Goal: Information Seeking & Learning: Learn about a topic

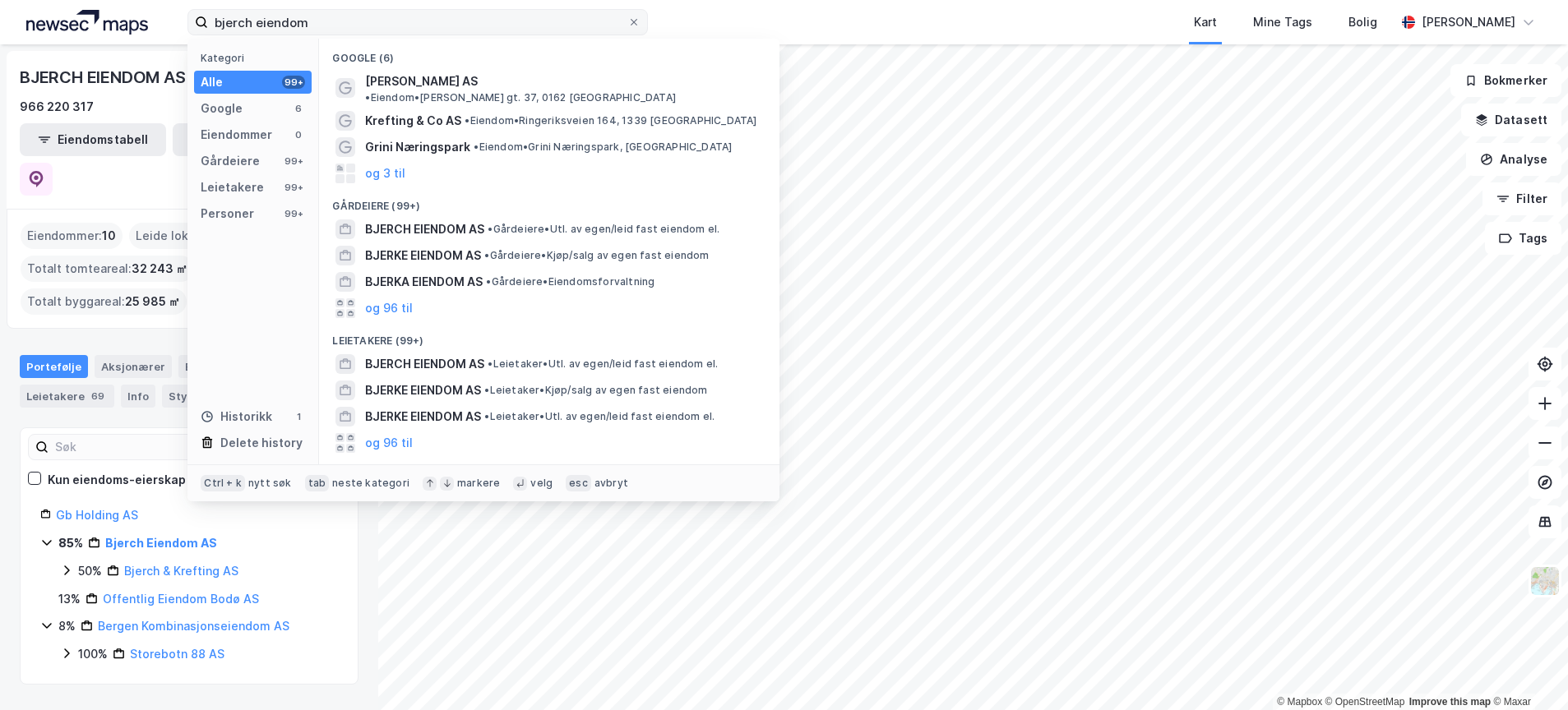
drag, startPoint x: 346, startPoint y: 21, endPoint x: 209, endPoint y: 24, distance: 137.0
click at [209, 24] on input "bjerch eiendom" at bounding box center [418, 21] width 420 height 25
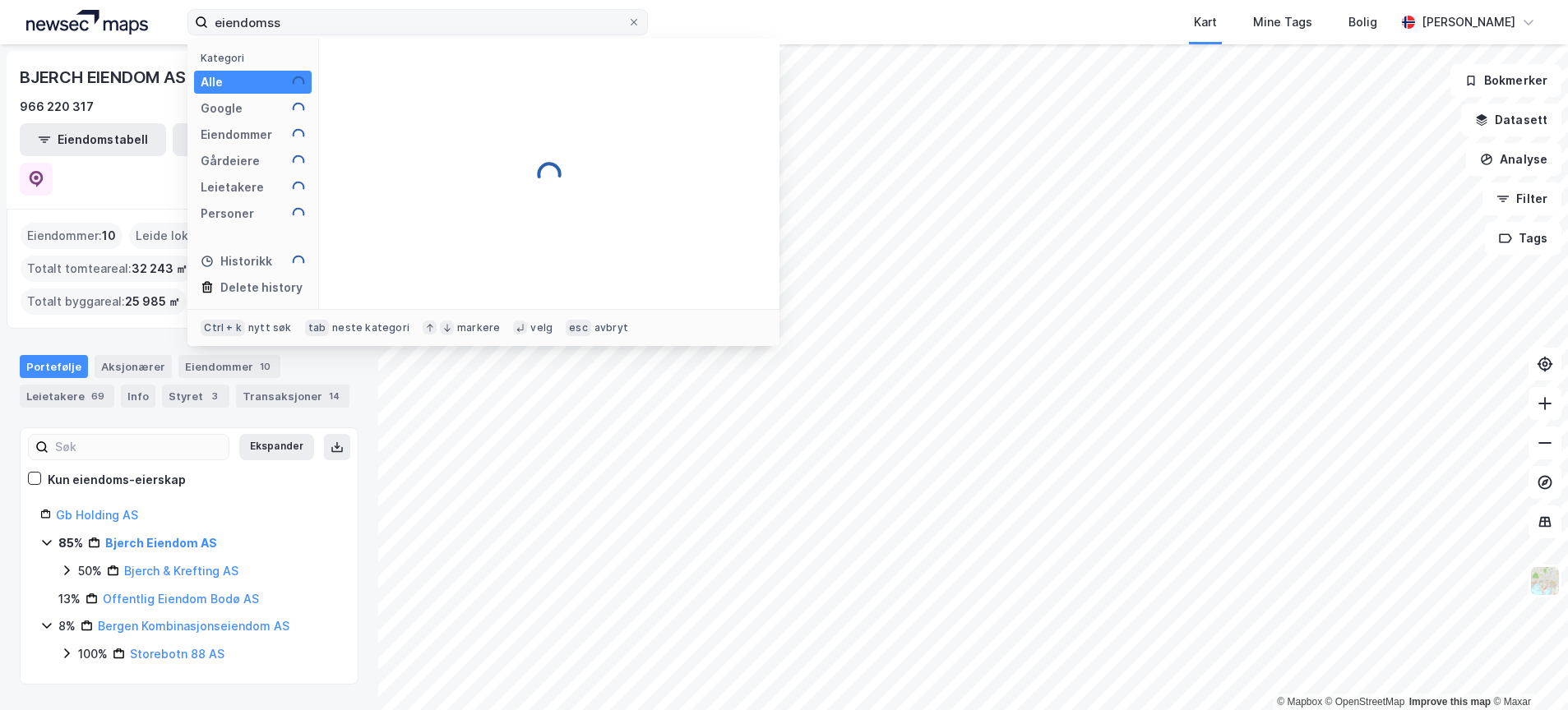
type input "eiendomssp"
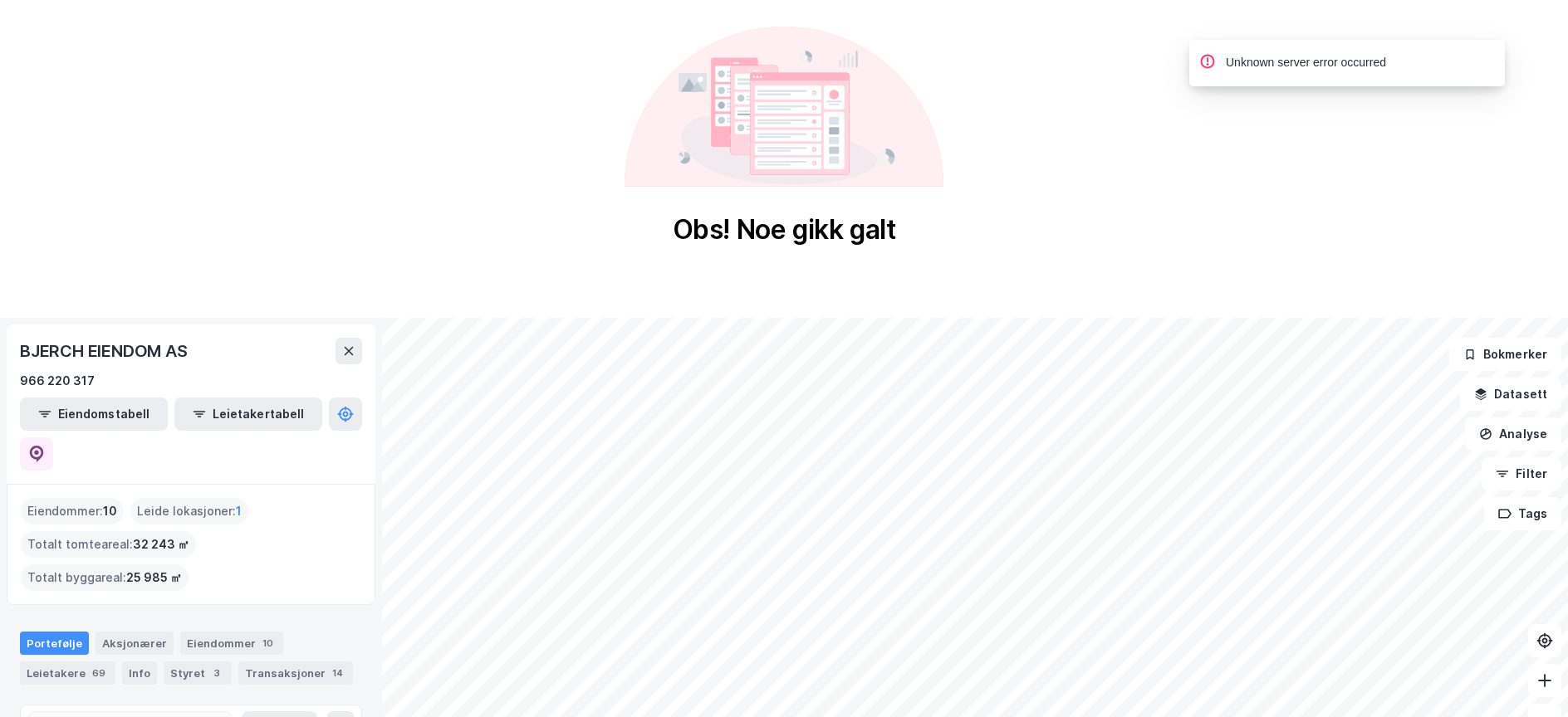
drag, startPoint x: 845, startPoint y: 123, endPoint x: 979, endPoint y: 122, distance: 134.0
click at [843, 123] on icon at bounding box center [783, 107] width 319 height 161
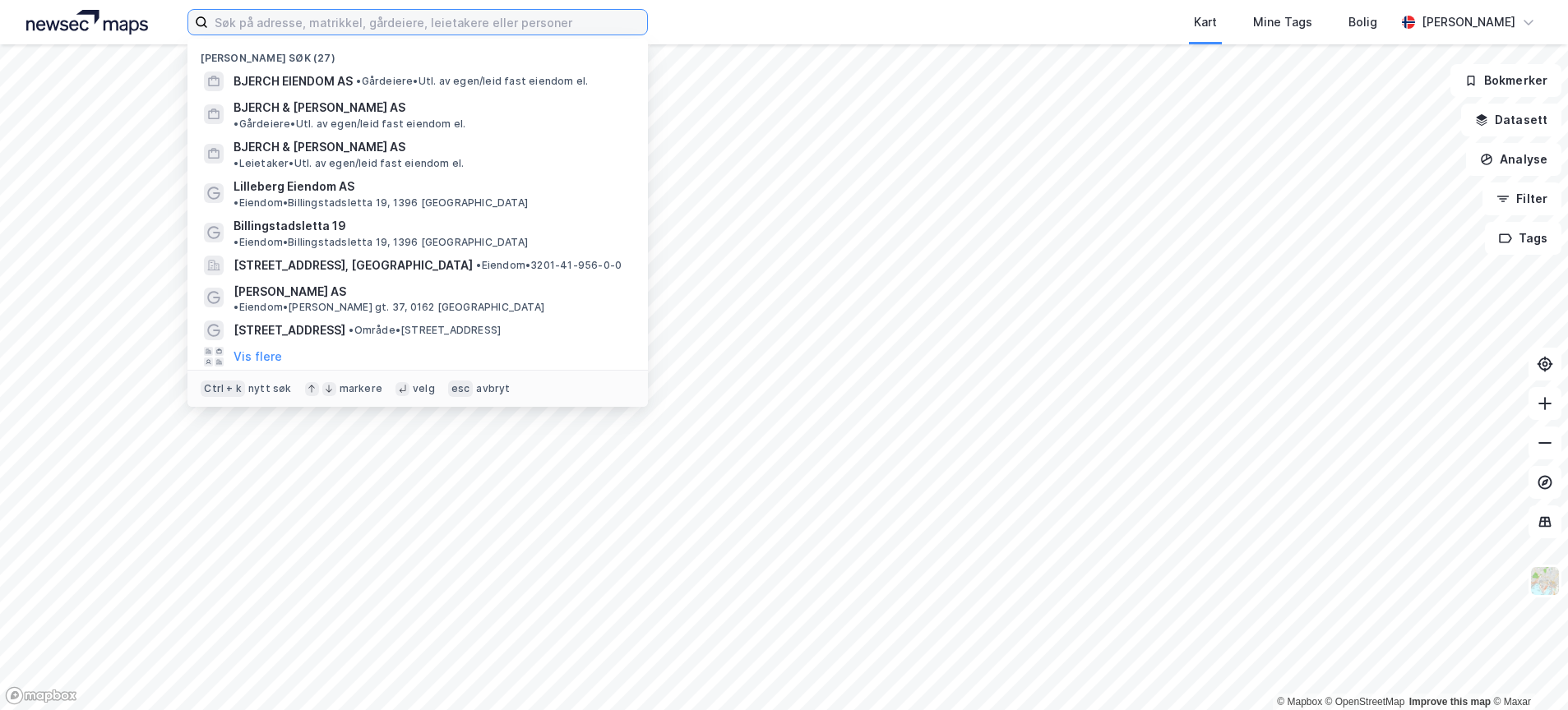
click at [279, 26] on input at bounding box center [427, 21] width 439 height 25
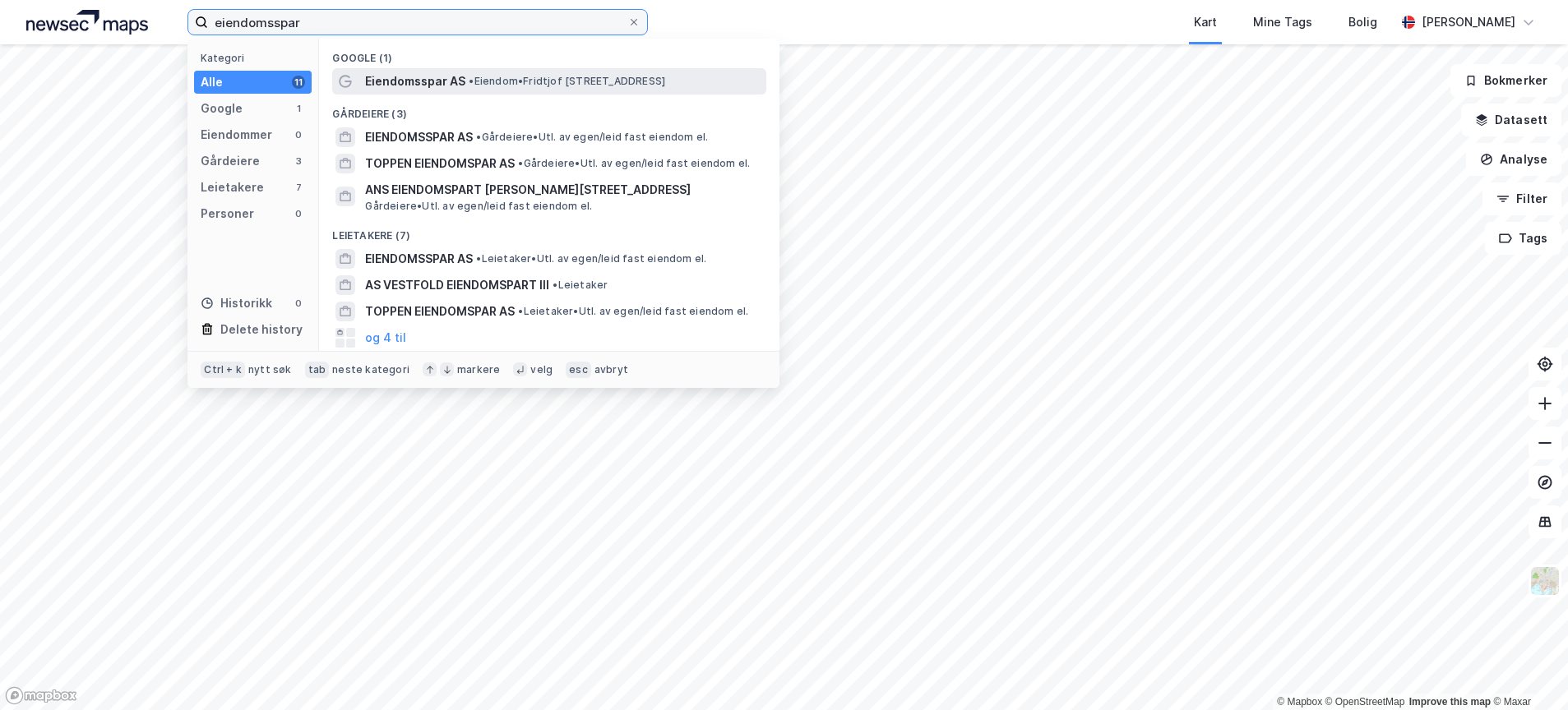
type input "eiendomsspar"
click at [418, 82] on span "Eiendomsspar AS" at bounding box center [415, 81] width 101 height 20
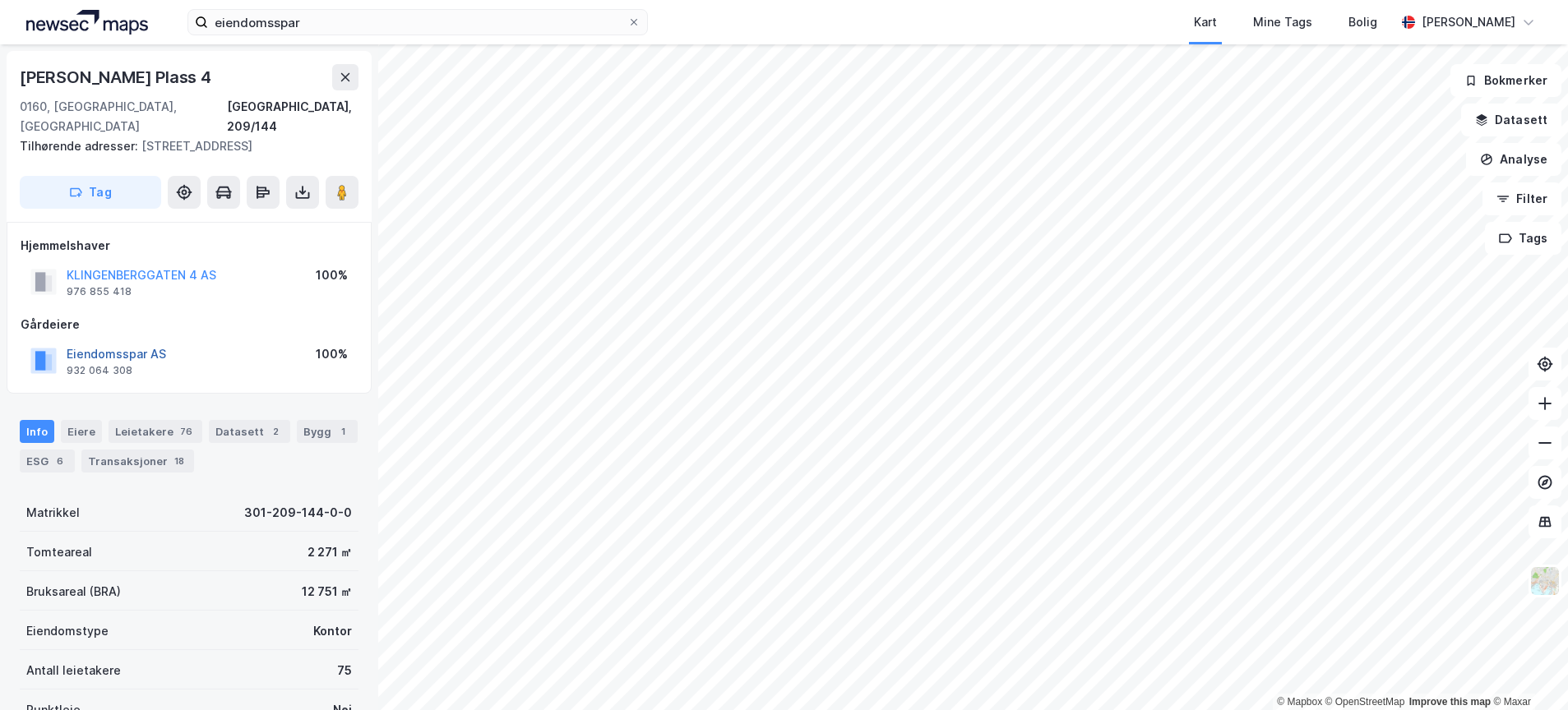
click at [0, 0] on button "Eiendomsspar AS" at bounding box center [0, 0] width 0 height 0
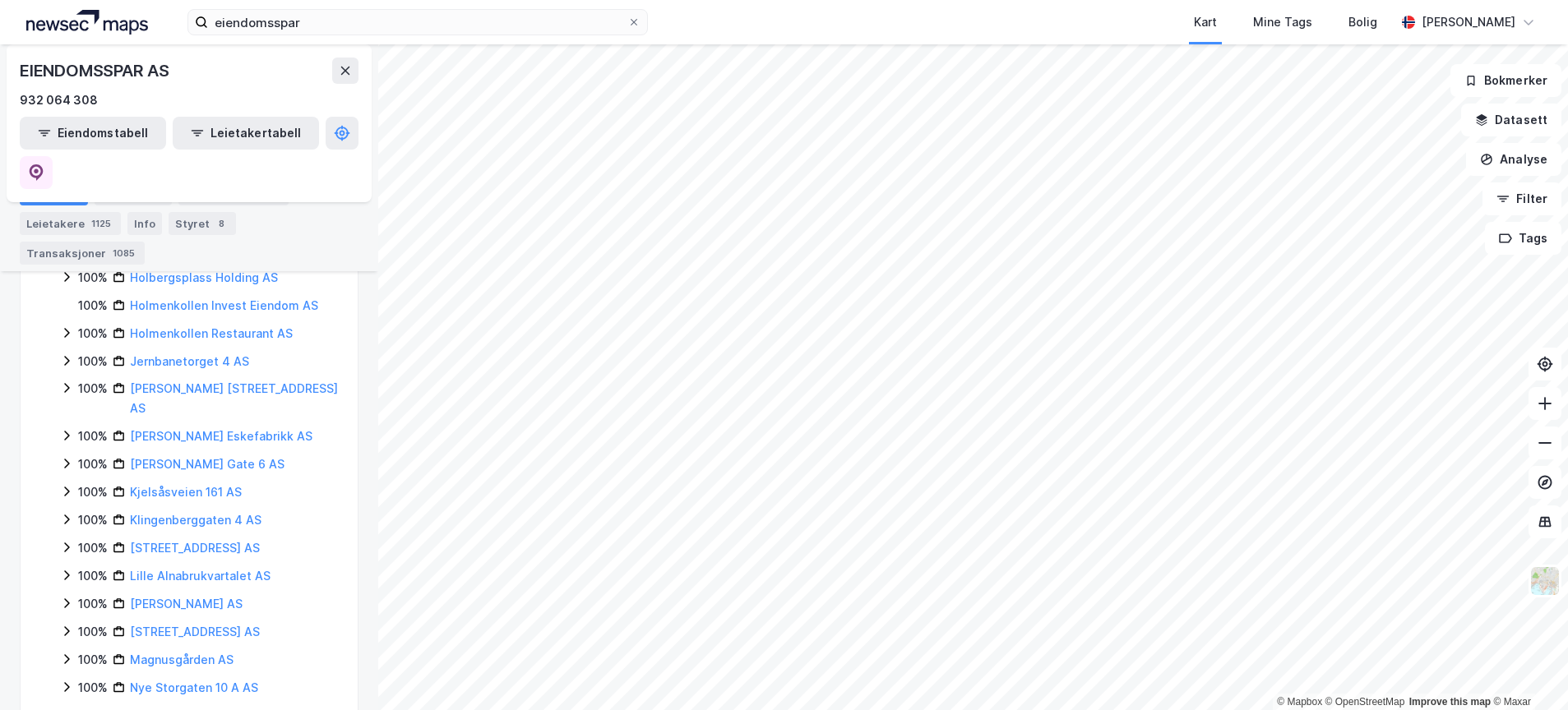
scroll to position [3904, 0]
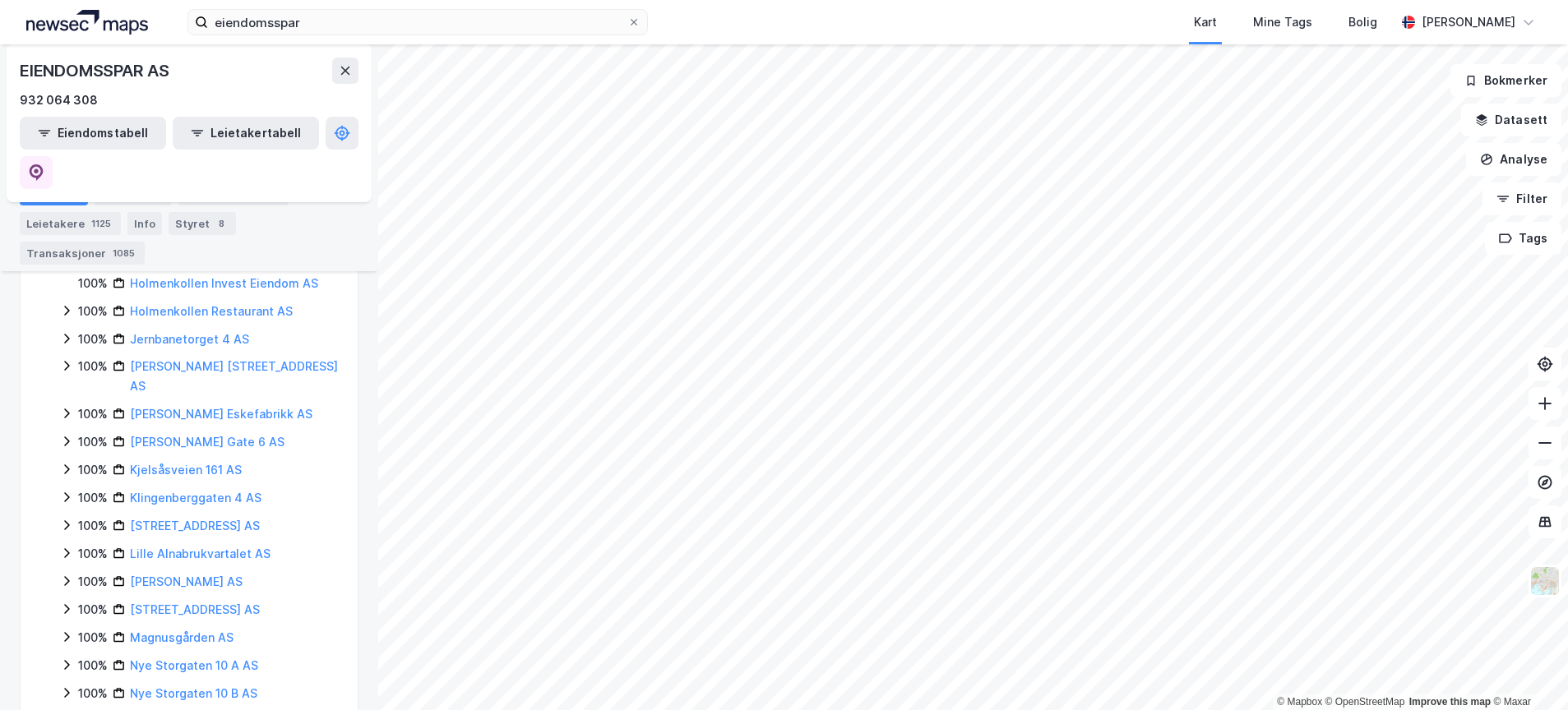
click at [64, 574] on icon at bounding box center [66, 580] width 13 height 13
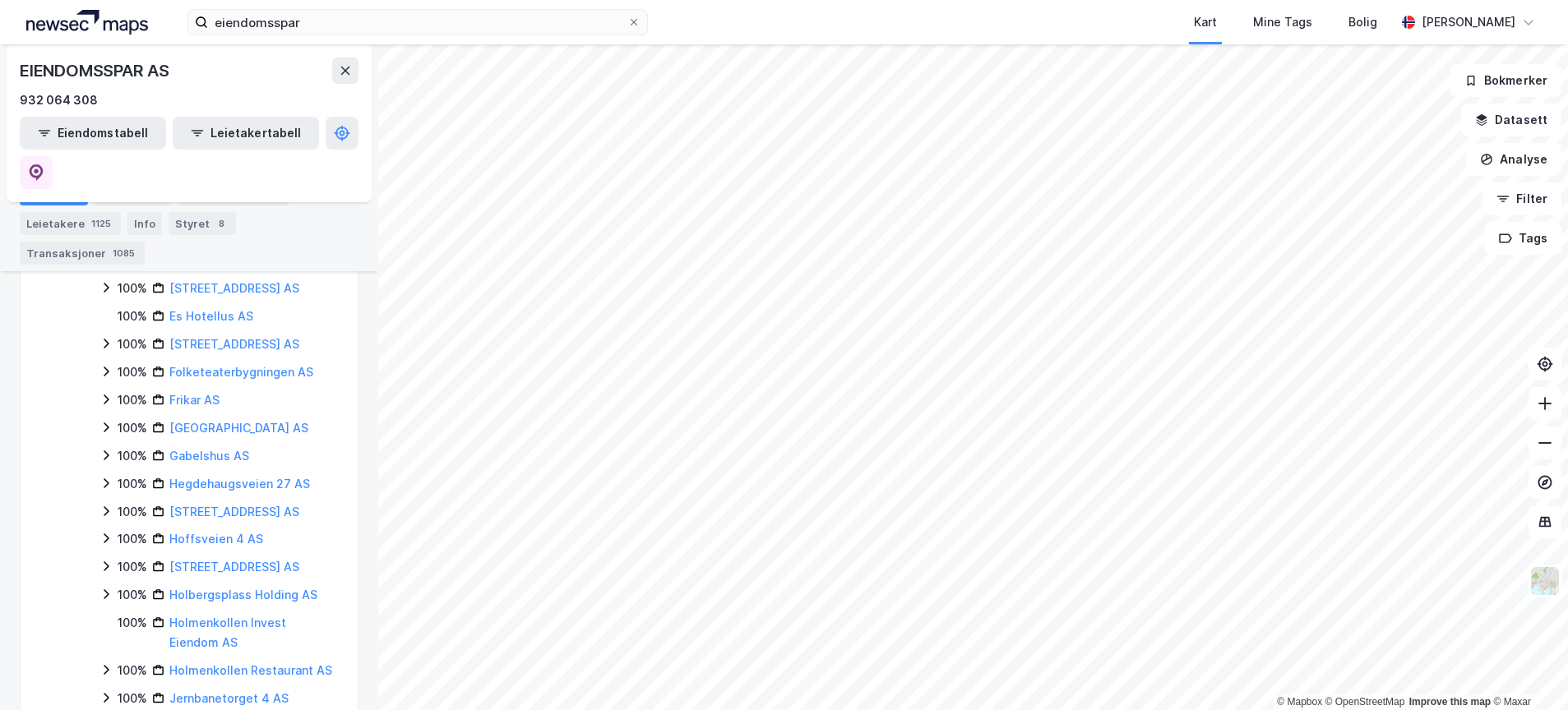
scroll to position [616, 0]
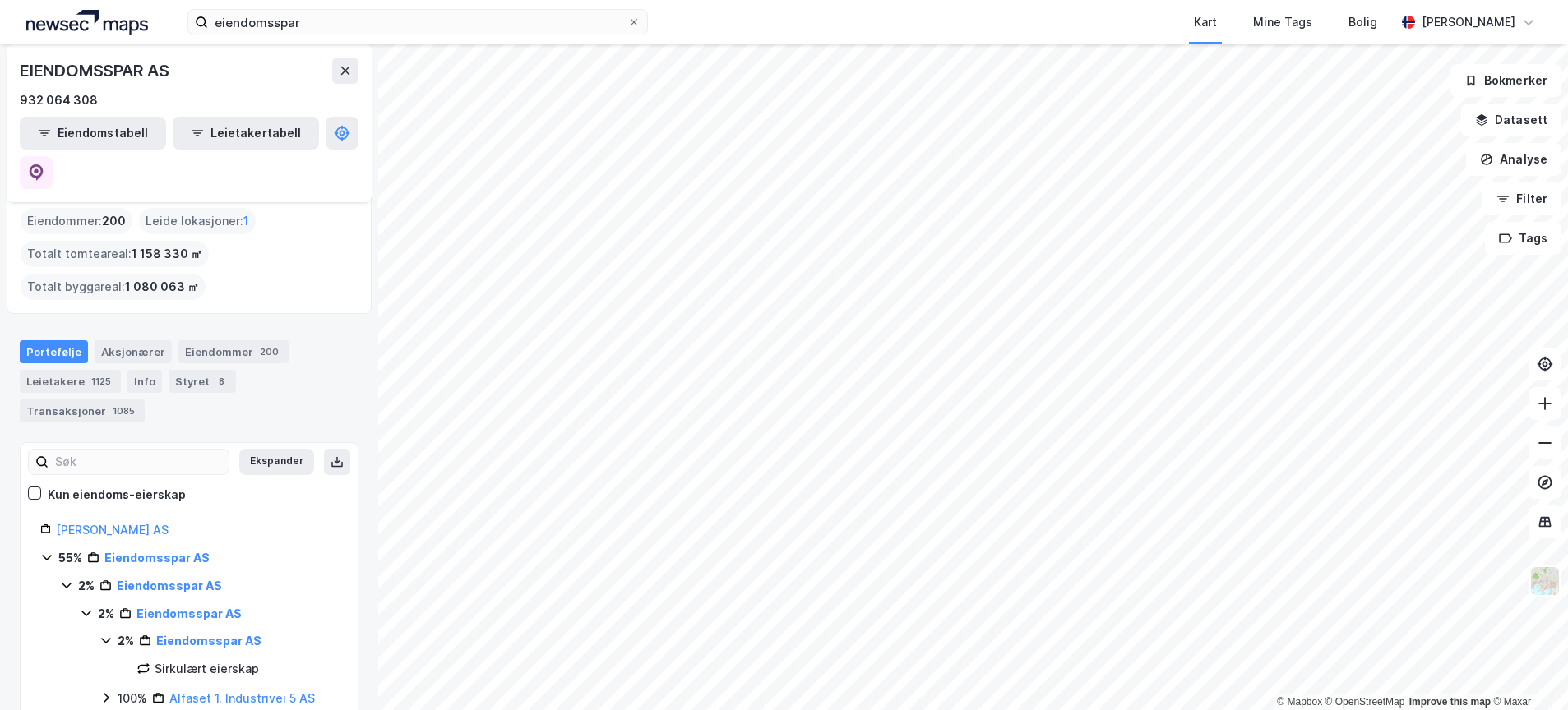
scroll to position [103, 0]
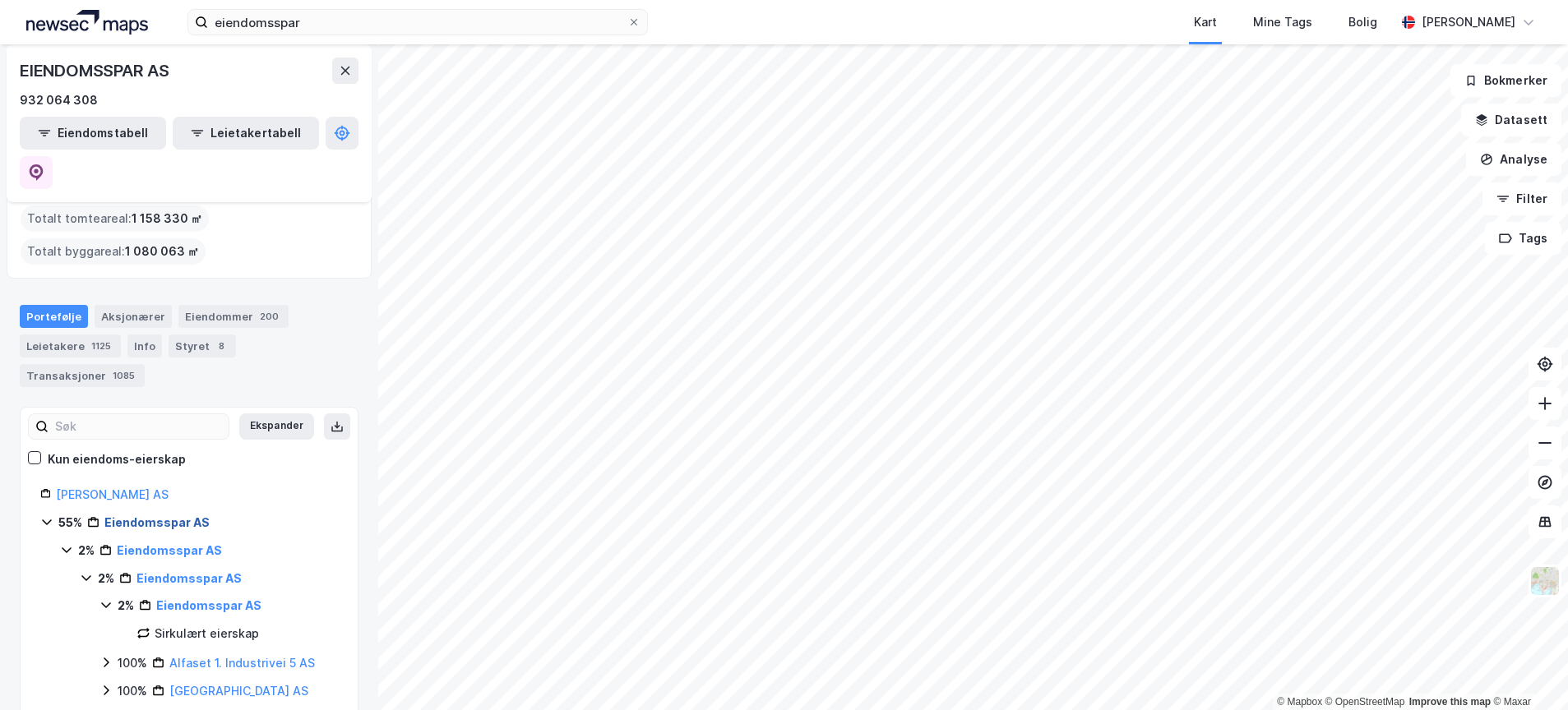
click at [139, 516] on link "Eiendomsspar AS" at bounding box center [156, 523] width 105 height 14
